Goal: Task Accomplishment & Management: Use online tool/utility

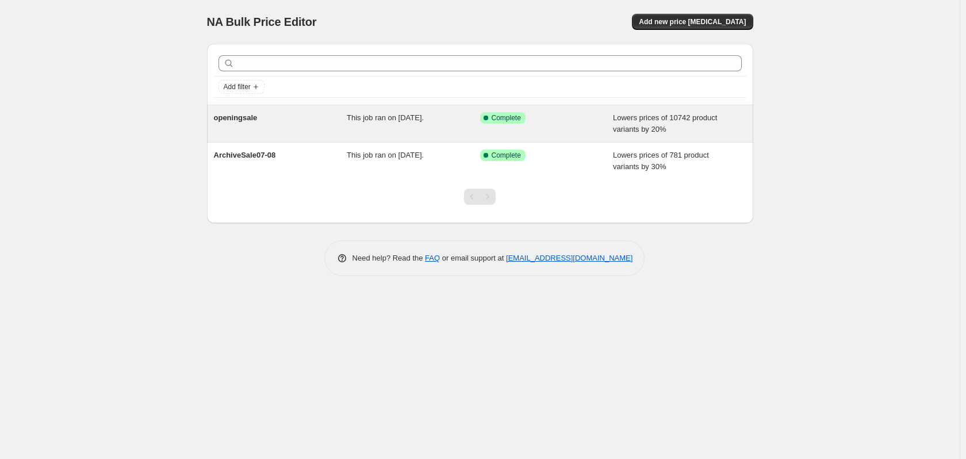
click at [296, 123] on div "openingsale" at bounding box center [280, 123] width 133 height 23
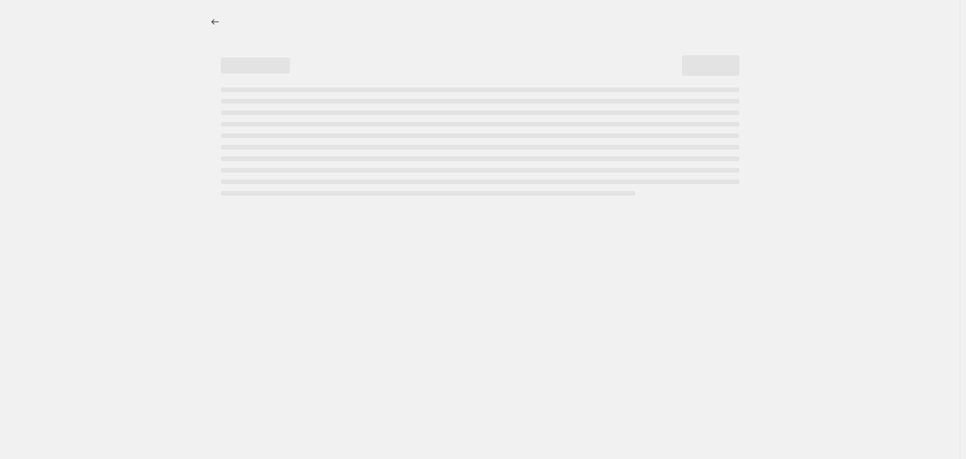
select select "percentage"
select select "collection"
select select "not_equal"
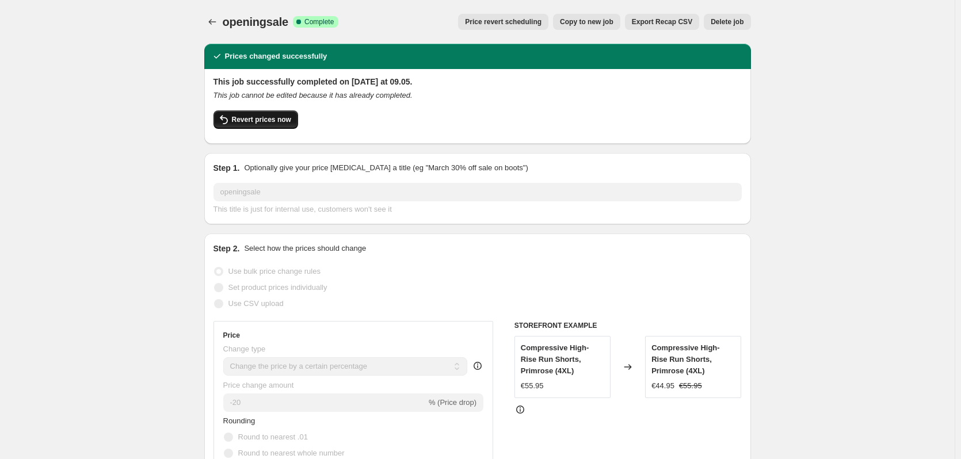
click at [280, 120] on span "Revert prices now" at bounding box center [261, 119] width 59 height 9
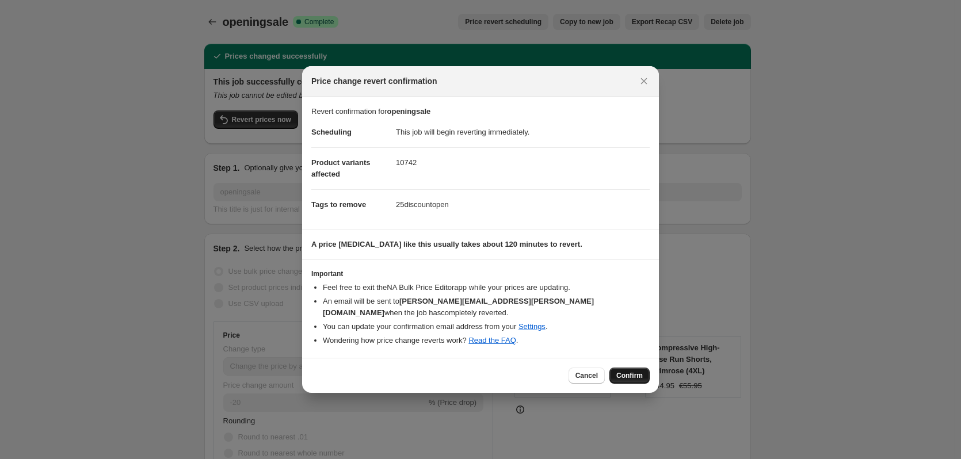
click at [644, 369] on button "Confirm" at bounding box center [629, 376] width 40 height 16
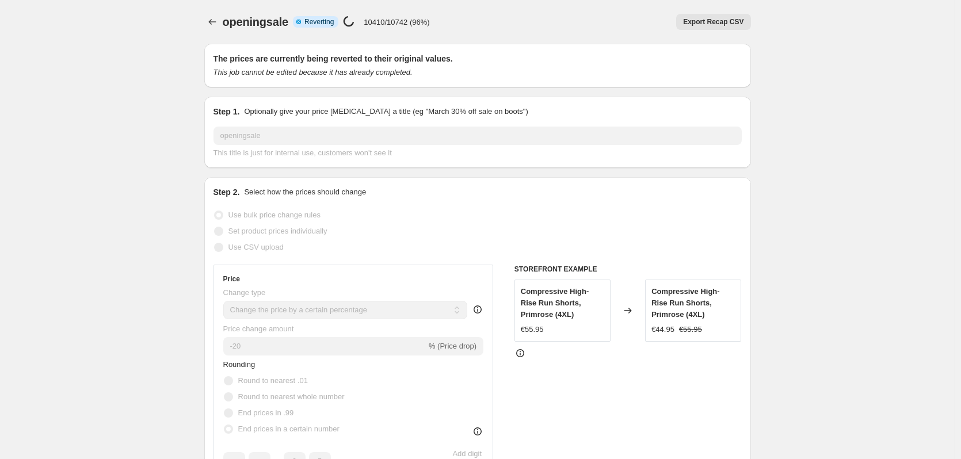
select select "percentage"
select select "collection"
select select "not_equal"
